Goal: Transaction & Acquisition: Purchase product/service

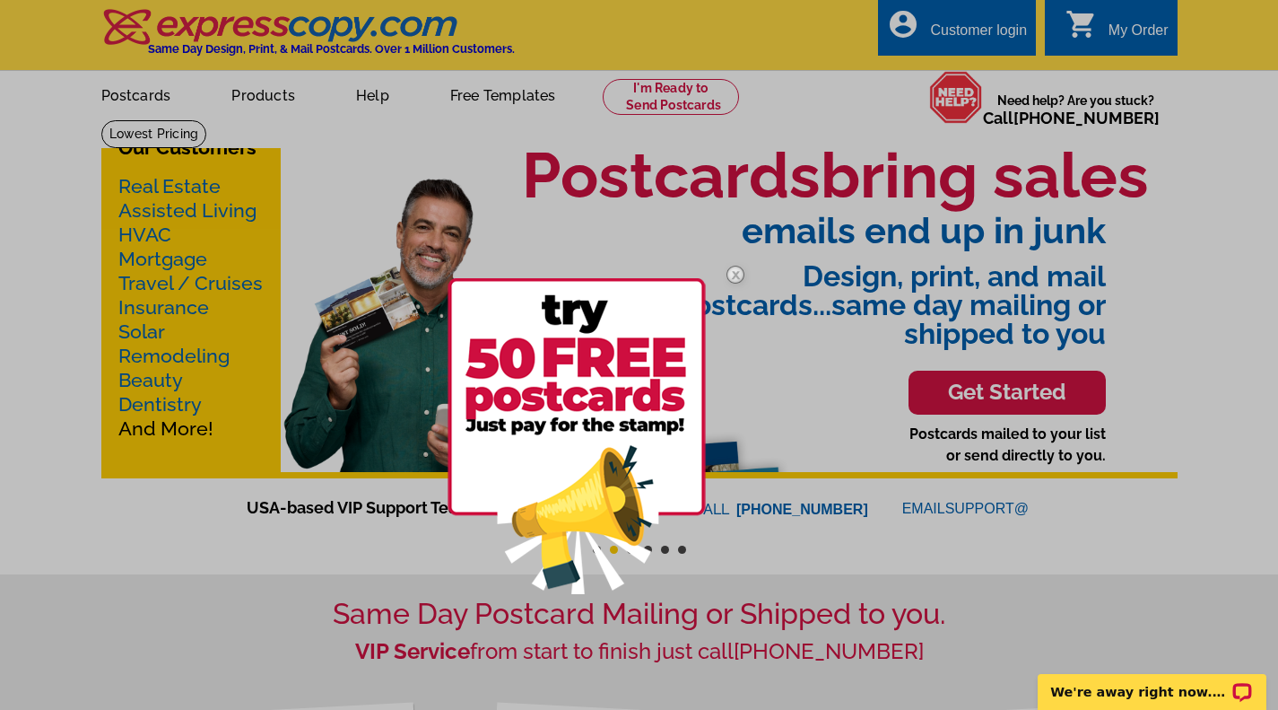
click at [738, 277] on img at bounding box center [736, 274] width 52 height 52
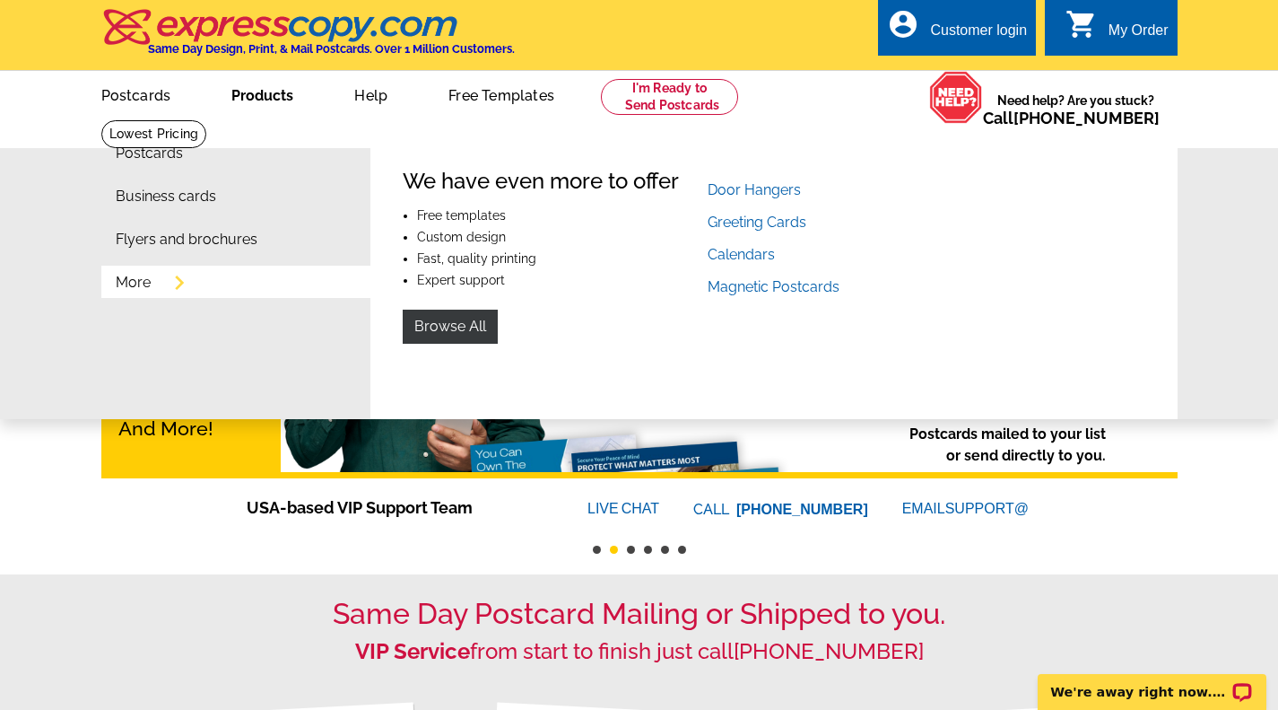
click at [141, 290] on link "More" at bounding box center [133, 282] width 35 height 14
